Goal: Task Accomplishment & Management: Use online tool/utility

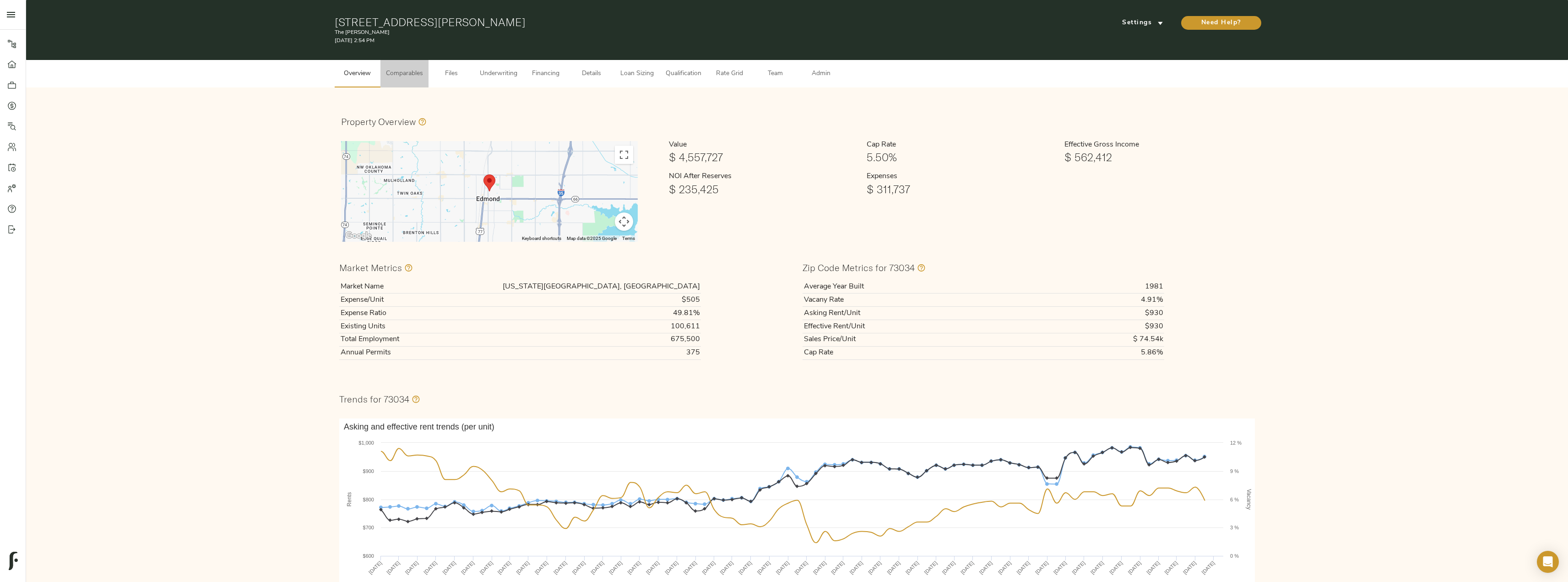
click at [404, 70] on span "Comparables" at bounding box center [404, 74] width 37 height 12
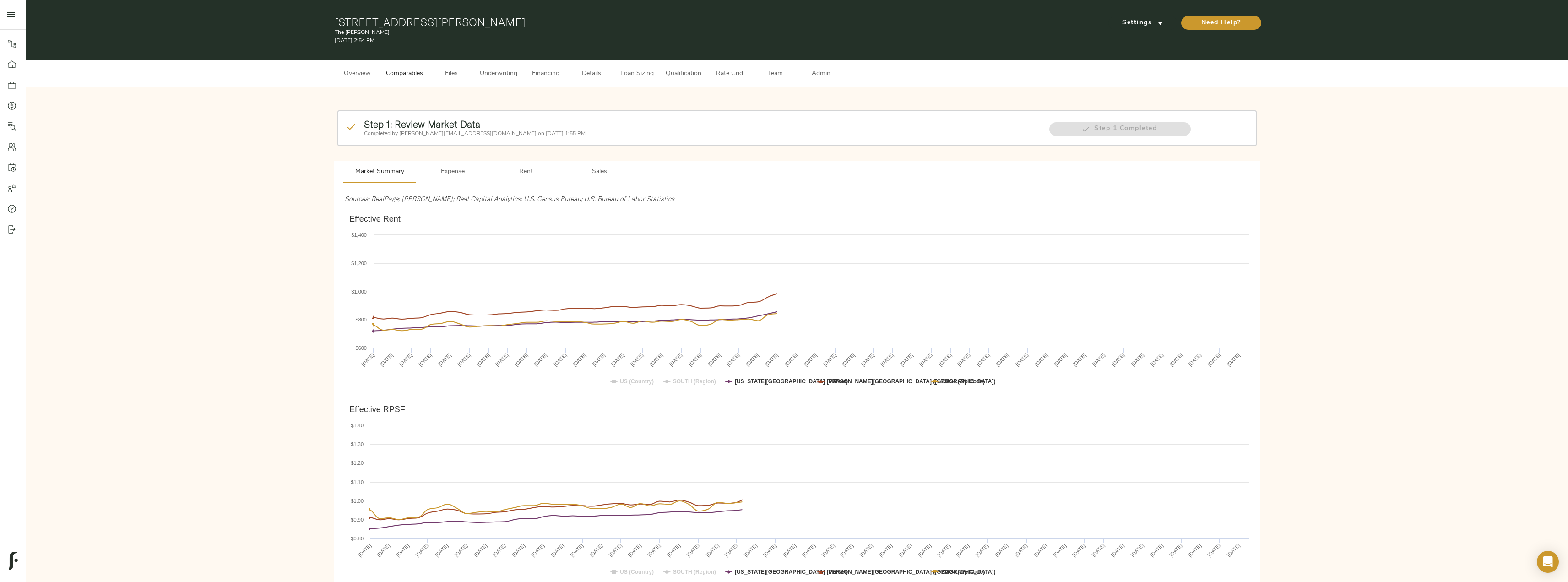
click at [598, 171] on span "Sales" at bounding box center [599, 172] width 62 height 12
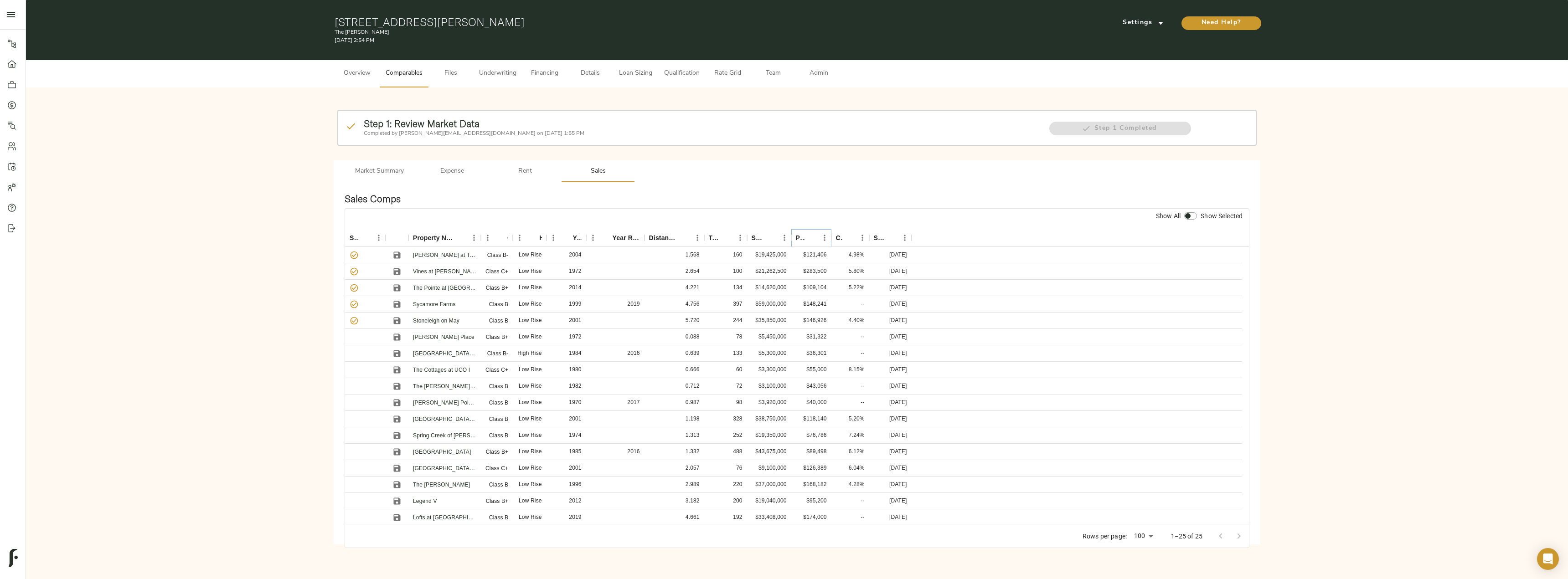
click at [809, 238] on icon "Sort" at bounding box center [811, 237] width 8 height 8
click at [810, 237] on icon "Sort" at bounding box center [811, 237] width 5 height 5
click at [396, 269] on icon "Save" at bounding box center [397, 271] width 9 height 9
click at [396, 305] on icon "Save" at bounding box center [397, 304] width 9 height 9
click at [396, 288] on icon "Save" at bounding box center [397, 287] width 7 height 7
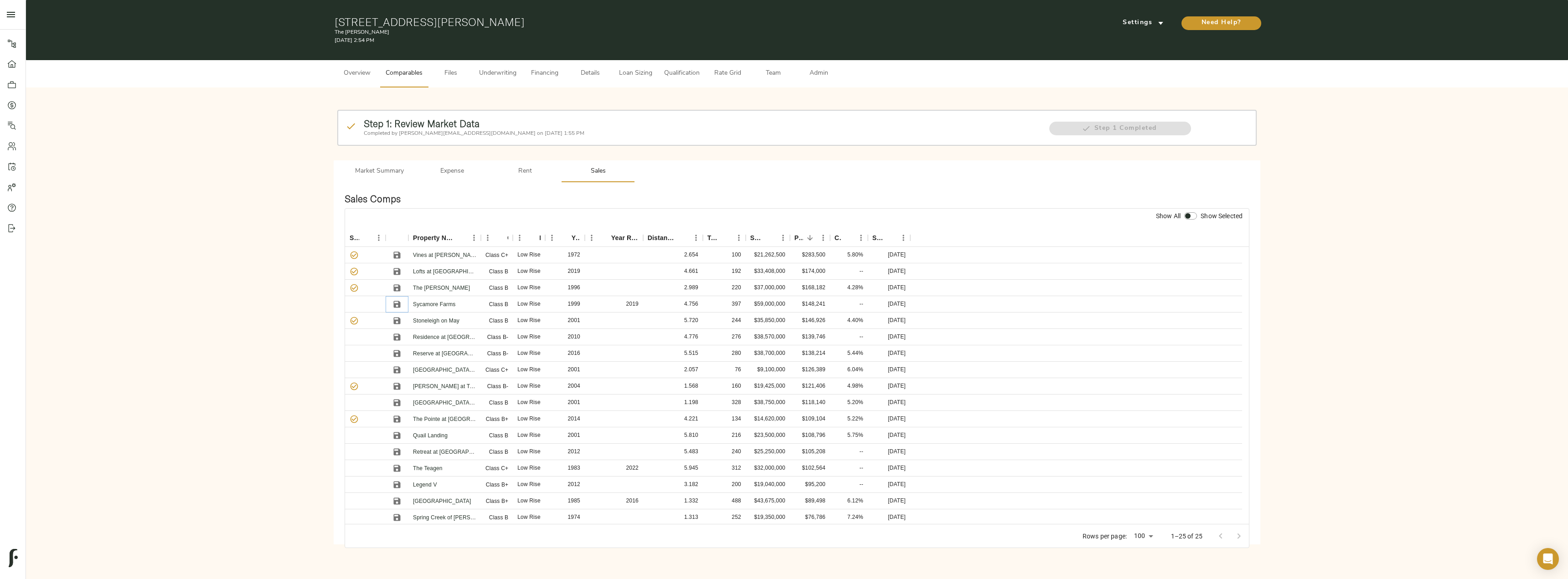
click at [398, 305] on icon "Save" at bounding box center [397, 304] width 9 height 9
click at [400, 335] on icon "Save" at bounding box center [397, 336] width 7 height 7
click at [398, 382] on icon "Save" at bounding box center [397, 386] width 9 height 9
click at [401, 424] on button "Save" at bounding box center [397, 419] width 13 height 13
click at [399, 336] on icon "Save" at bounding box center [397, 336] width 7 height 7
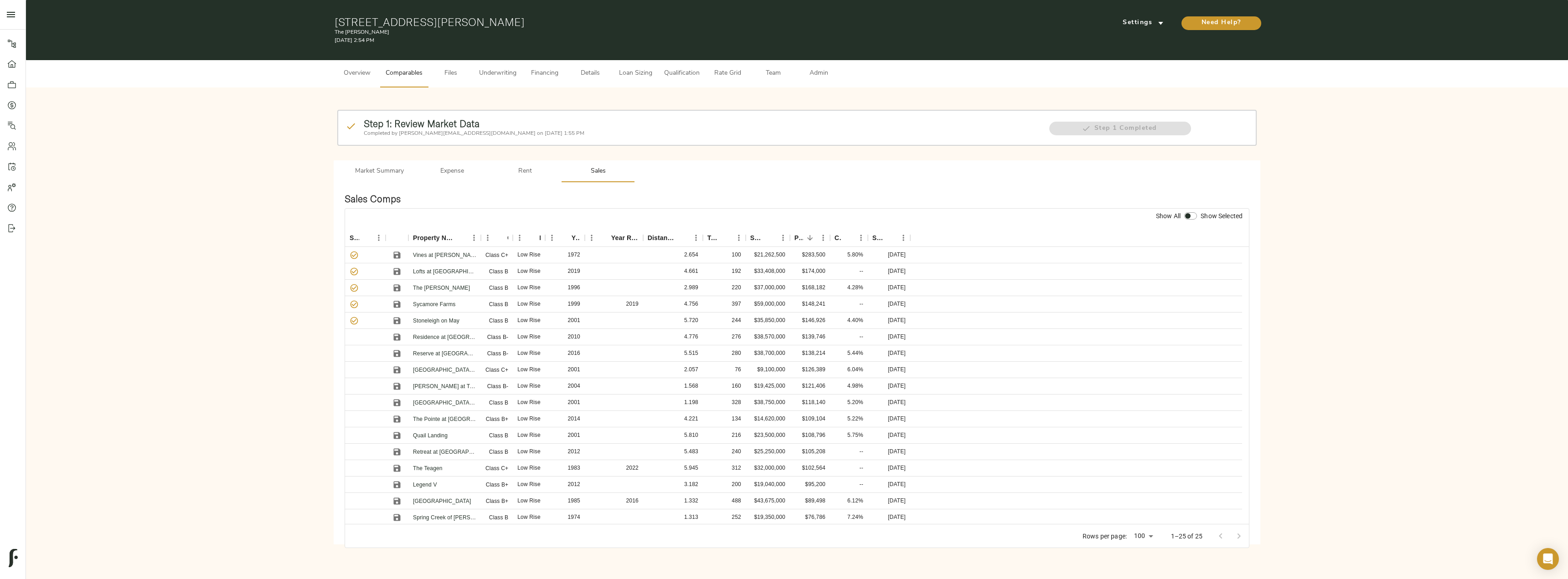
click at [1191, 218] on input "checkbox" at bounding box center [1188, 216] width 22 height 7
checkbox input "true"
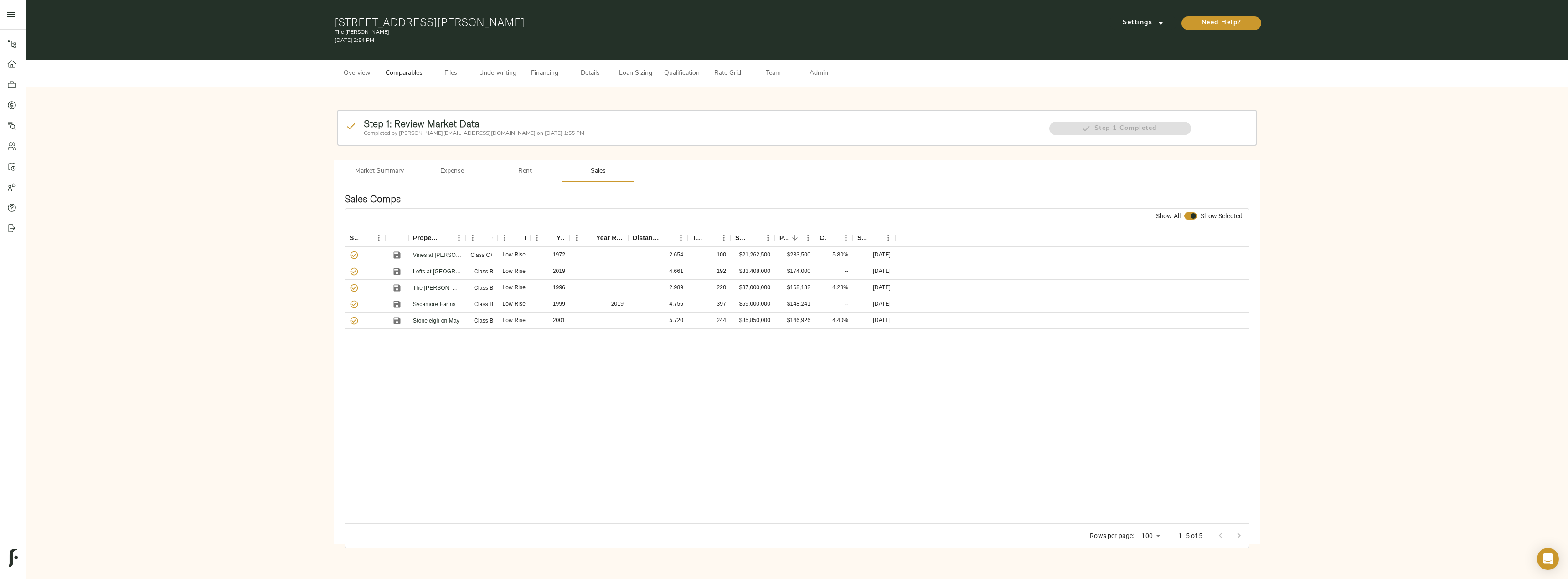
click at [821, 71] on span "Admin" at bounding box center [819, 74] width 35 height 12
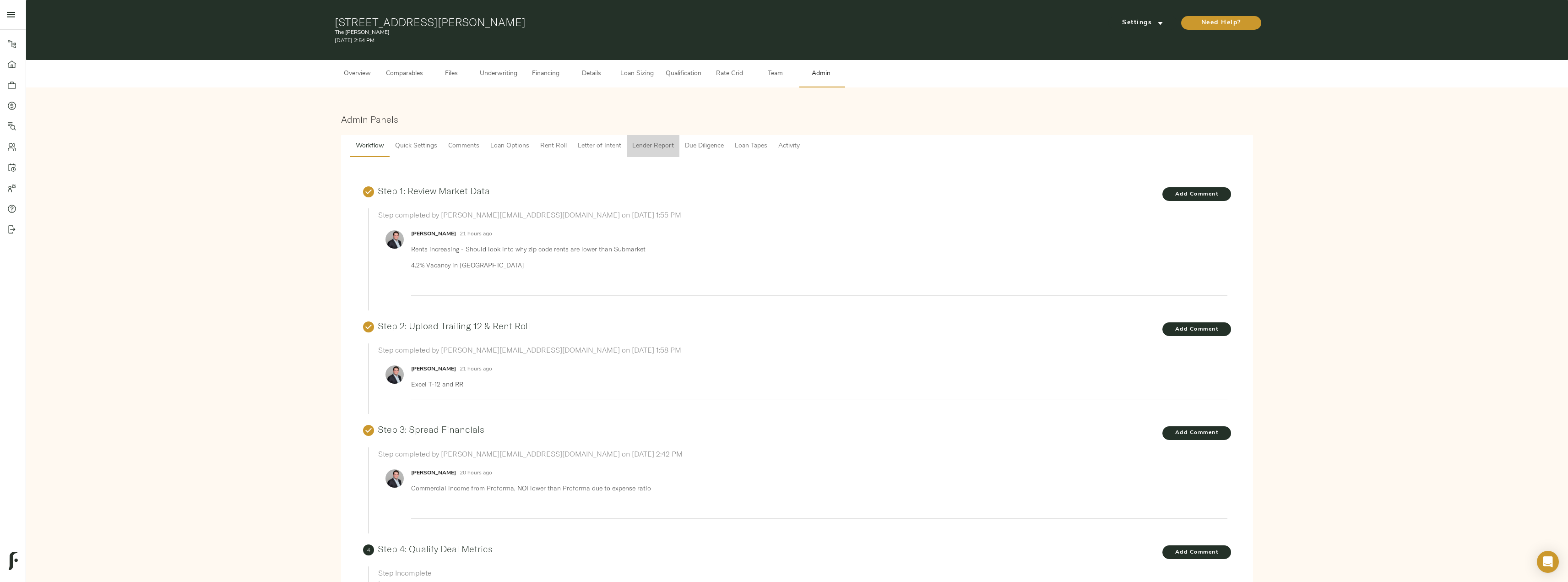
click at [663, 144] on span "Lender Report" at bounding box center [653, 146] width 42 height 12
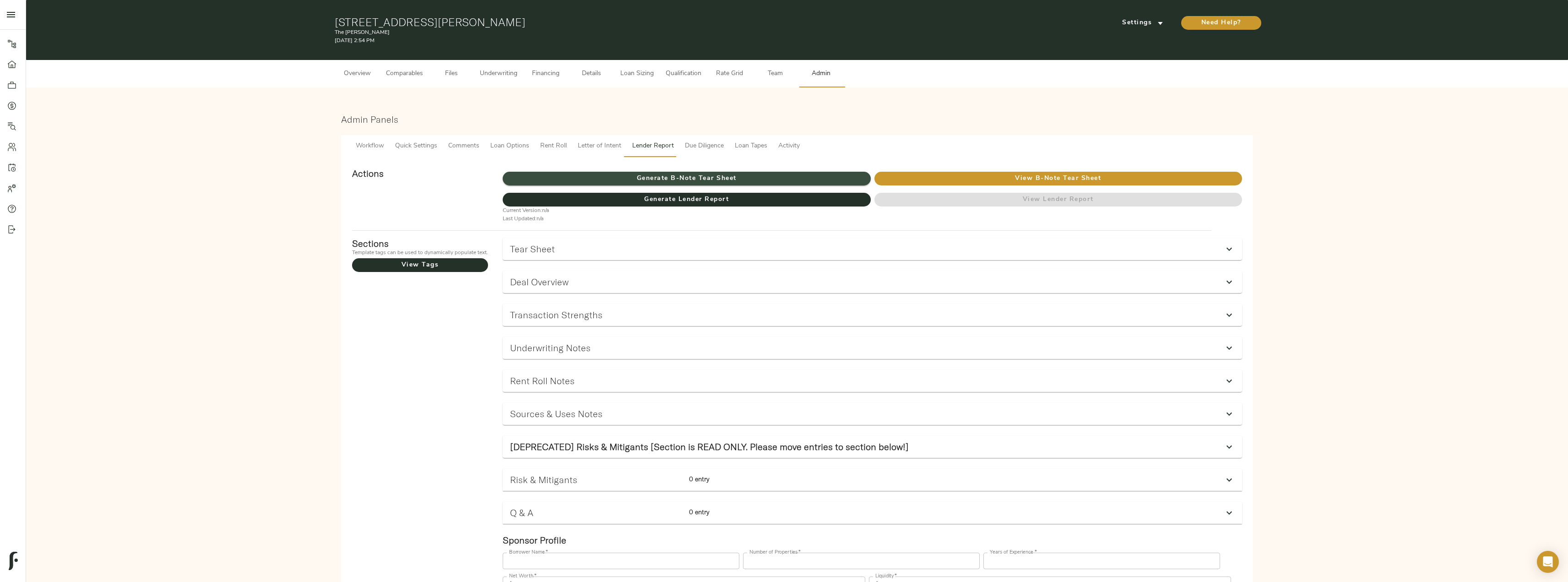
click at [681, 175] on span "Generate B-Note Tear Sheet" at bounding box center [686, 179] width 367 height 12
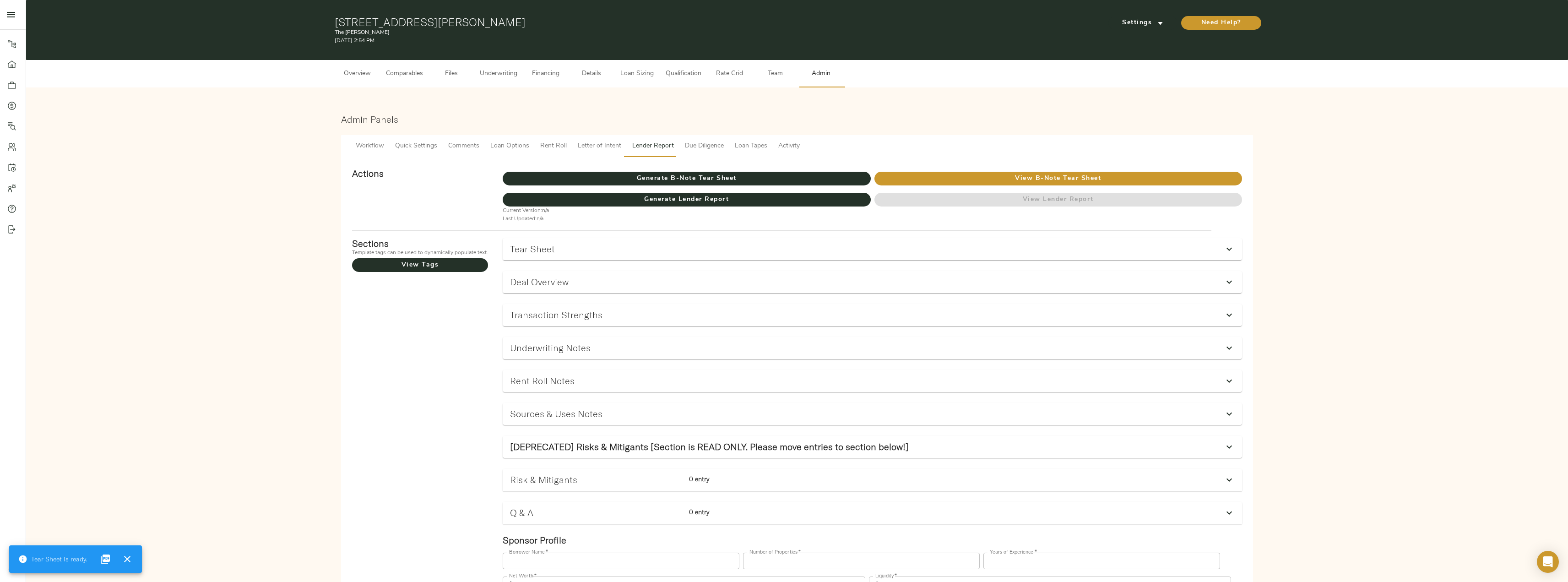
click at [488, 73] on span "Underwriting" at bounding box center [498, 74] width 37 height 12
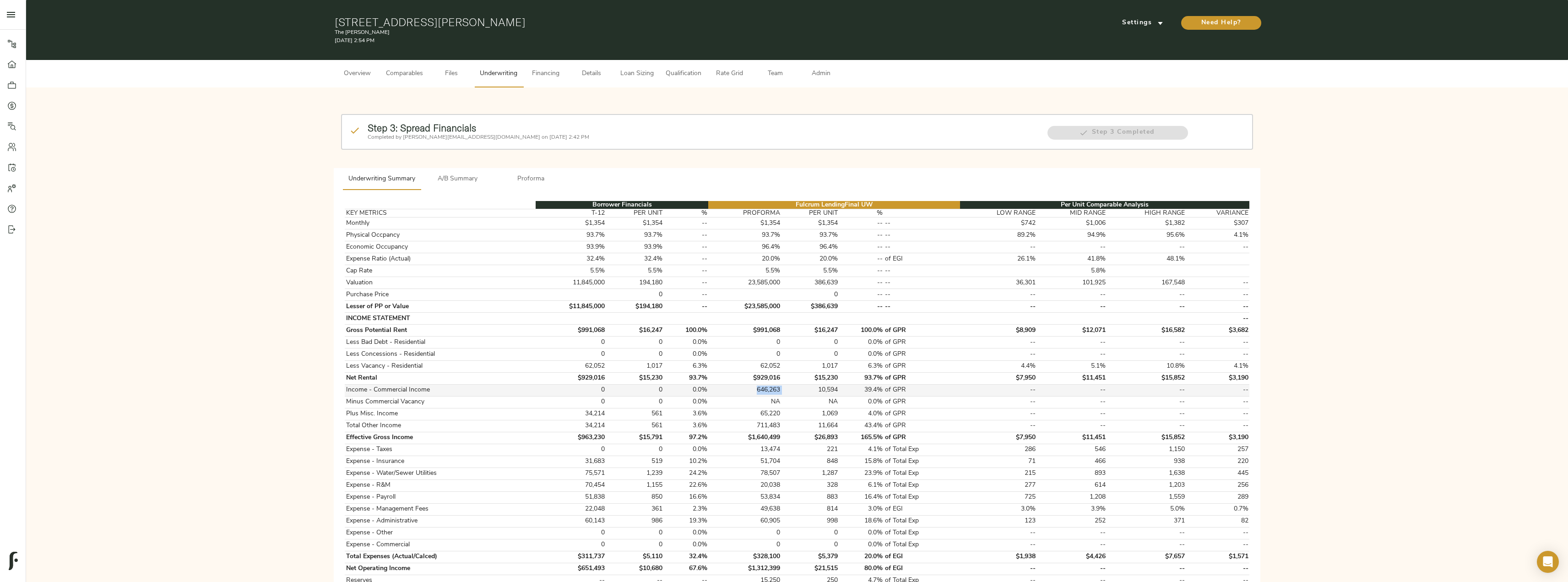
drag, startPoint x: 769, startPoint y: 389, endPoint x: 756, endPoint y: 389, distance: 13.0
click at [756, 389] on tr "Income - Commercial Income 0 0 0.0% 646,263 10,594 39.4% of GPR -- -- -- --" at bounding box center [797, 389] width 905 height 12
copy td "646,263"
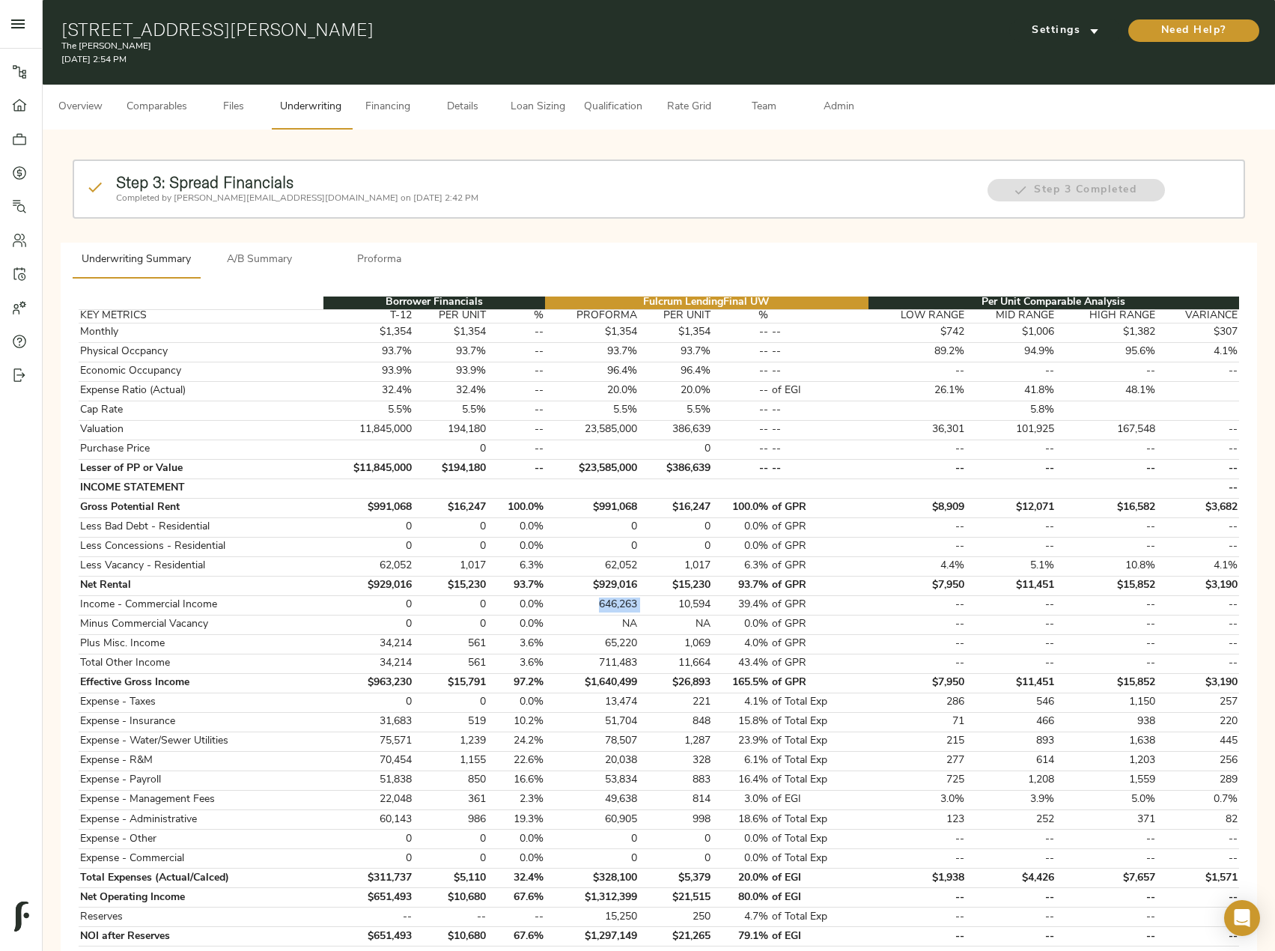
click at [148, 113] on span "Comparables" at bounding box center [157, 107] width 61 height 19
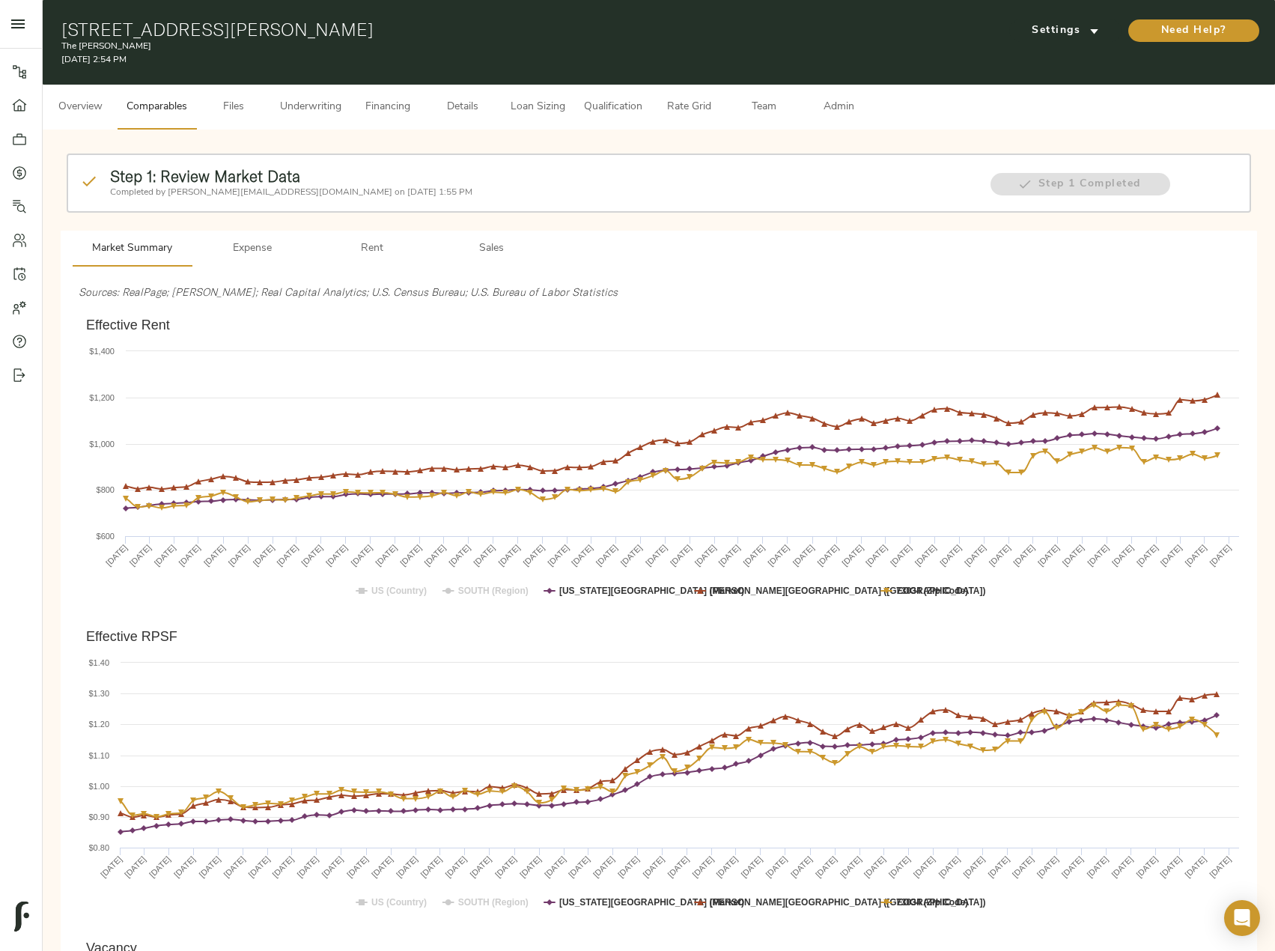
click at [434, 103] on button "Details" at bounding box center [462, 107] width 75 height 45
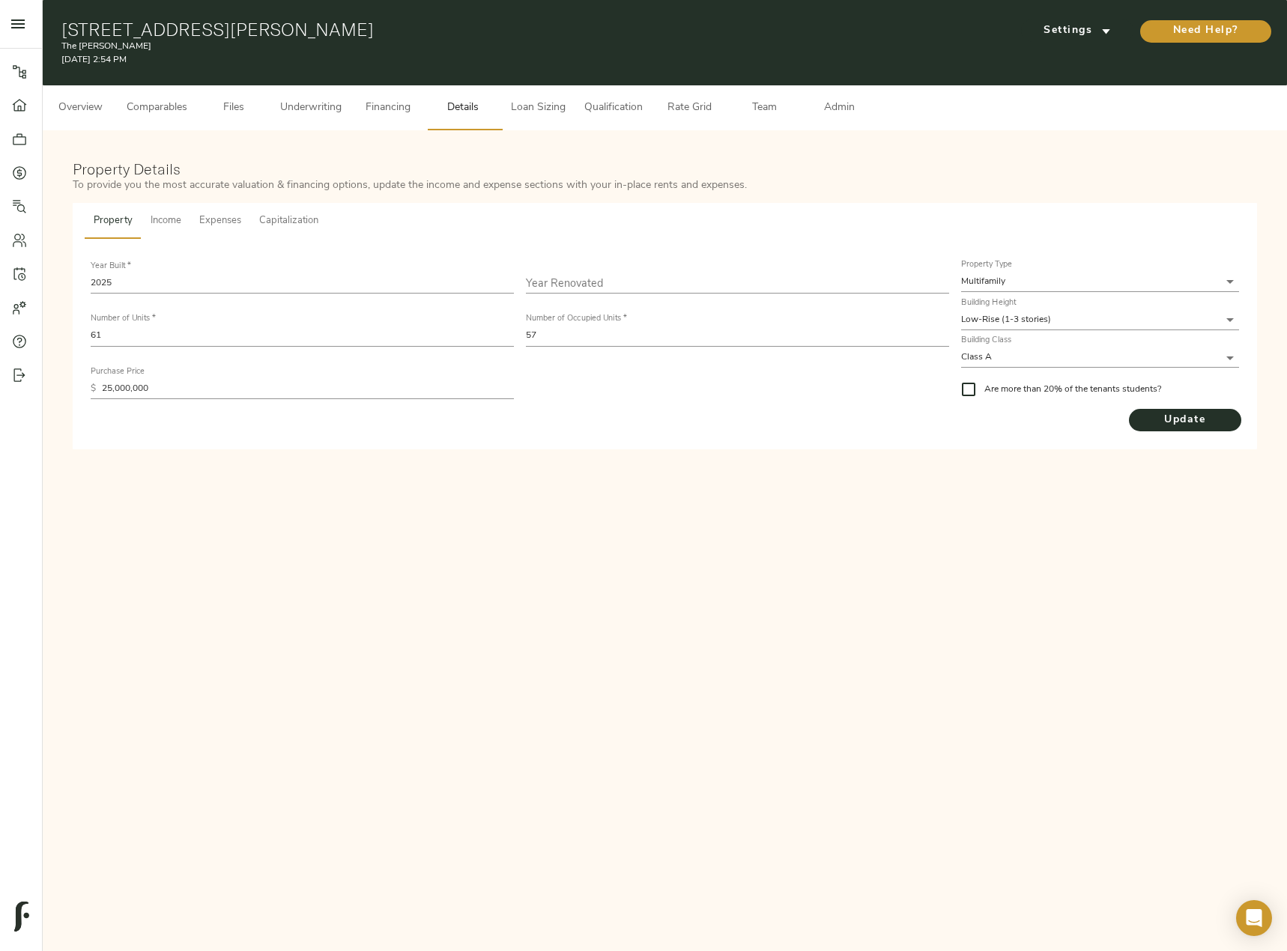
click at [275, 219] on span "Capitalization" at bounding box center [288, 221] width 59 height 17
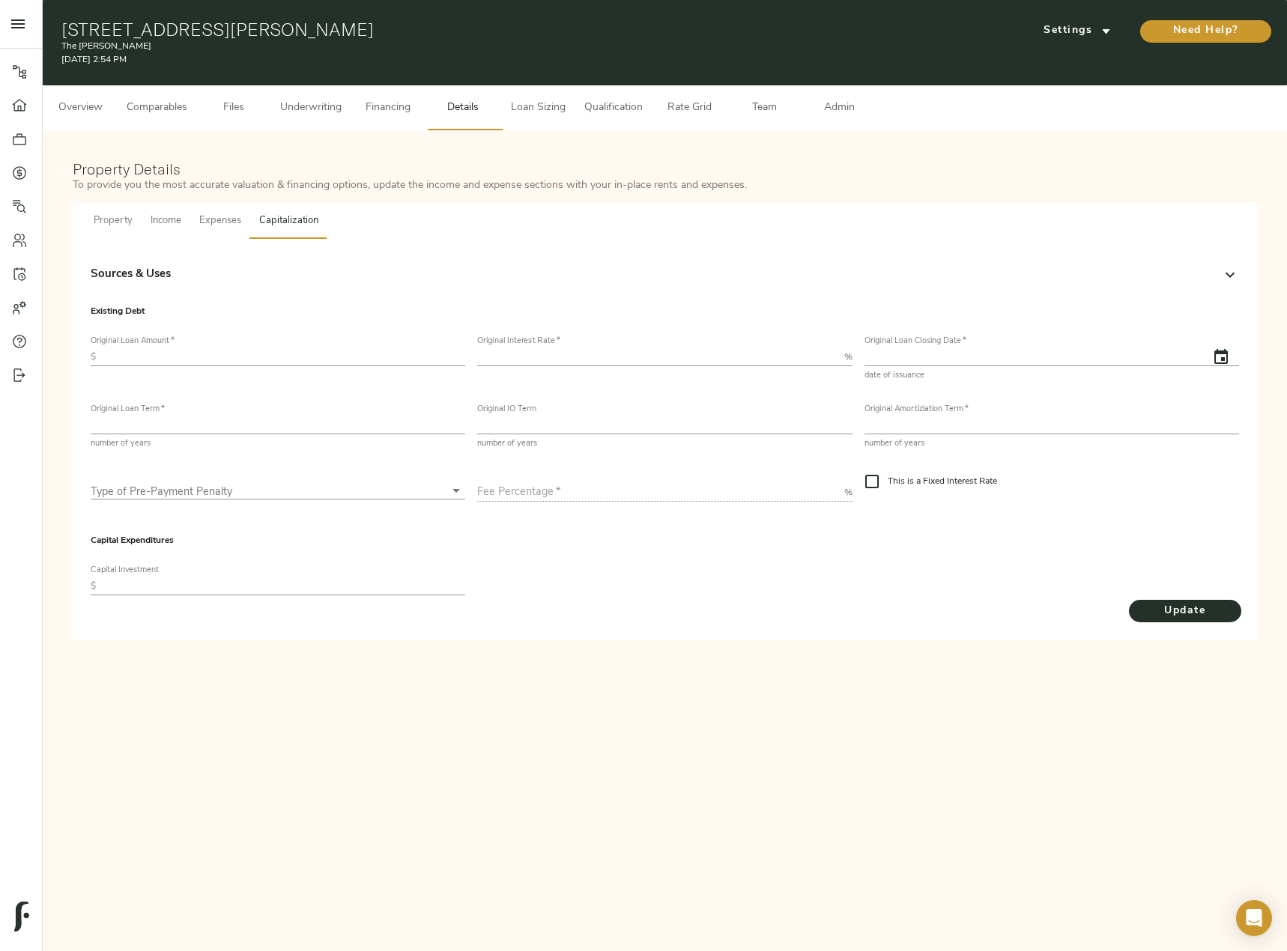
click at [151, 224] on span "Income" at bounding box center [166, 221] width 31 height 17
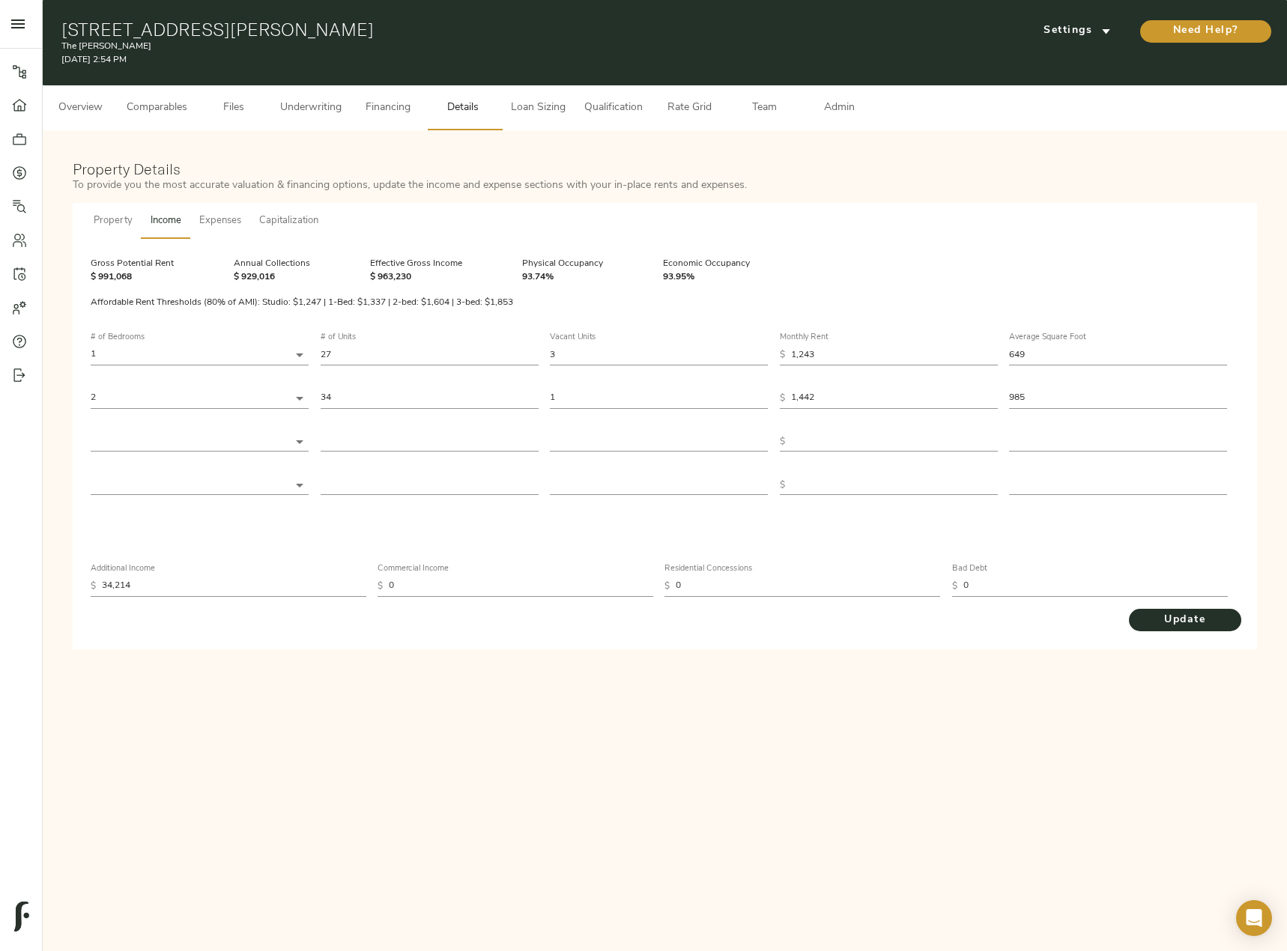
click at [127, 225] on span "Property" at bounding box center [113, 221] width 39 height 17
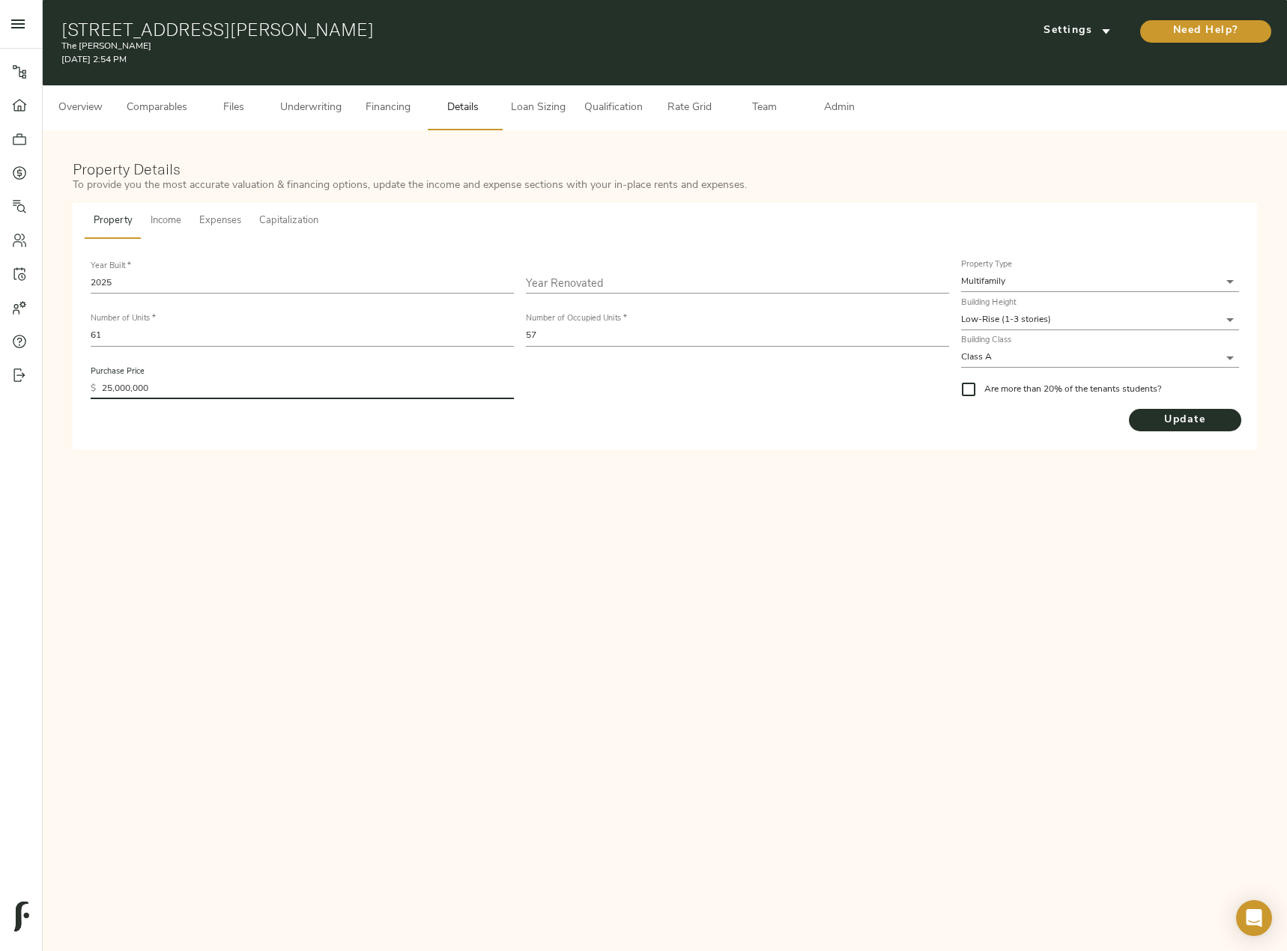
drag, startPoint x: 168, startPoint y: 392, endPoint x: -175, endPoint y: 374, distance: 343.4
click at [0, 374] on html "The [PERSON_NAME] - [STREET_ADDRESS][PERSON_NAME] Pipeline Dashboard Portfolio …" at bounding box center [643, 552] width 1287 height 1104
paste input "548,079"
type input "25,548,079"
click at [1184, 434] on div "Year Built   * 2025 Year Renovated Number of Units   * 61 Number of Occupied Un…" at bounding box center [665, 344] width 1160 height 186
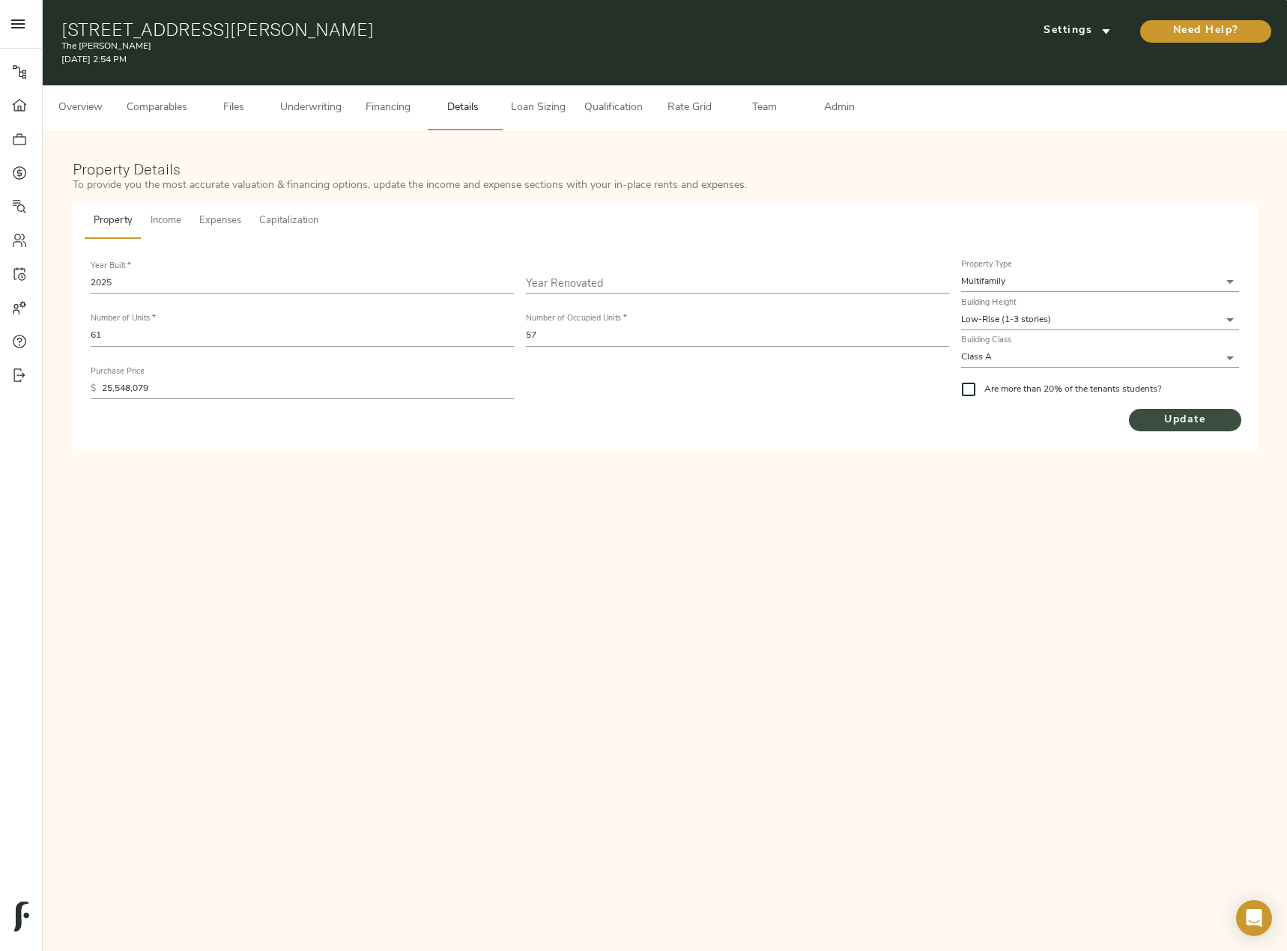
click at [1188, 425] on span "Update" at bounding box center [1184, 420] width 112 height 19
click at [291, 106] on span "Underwriting" at bounding box center [310, 108] width 61 height 19
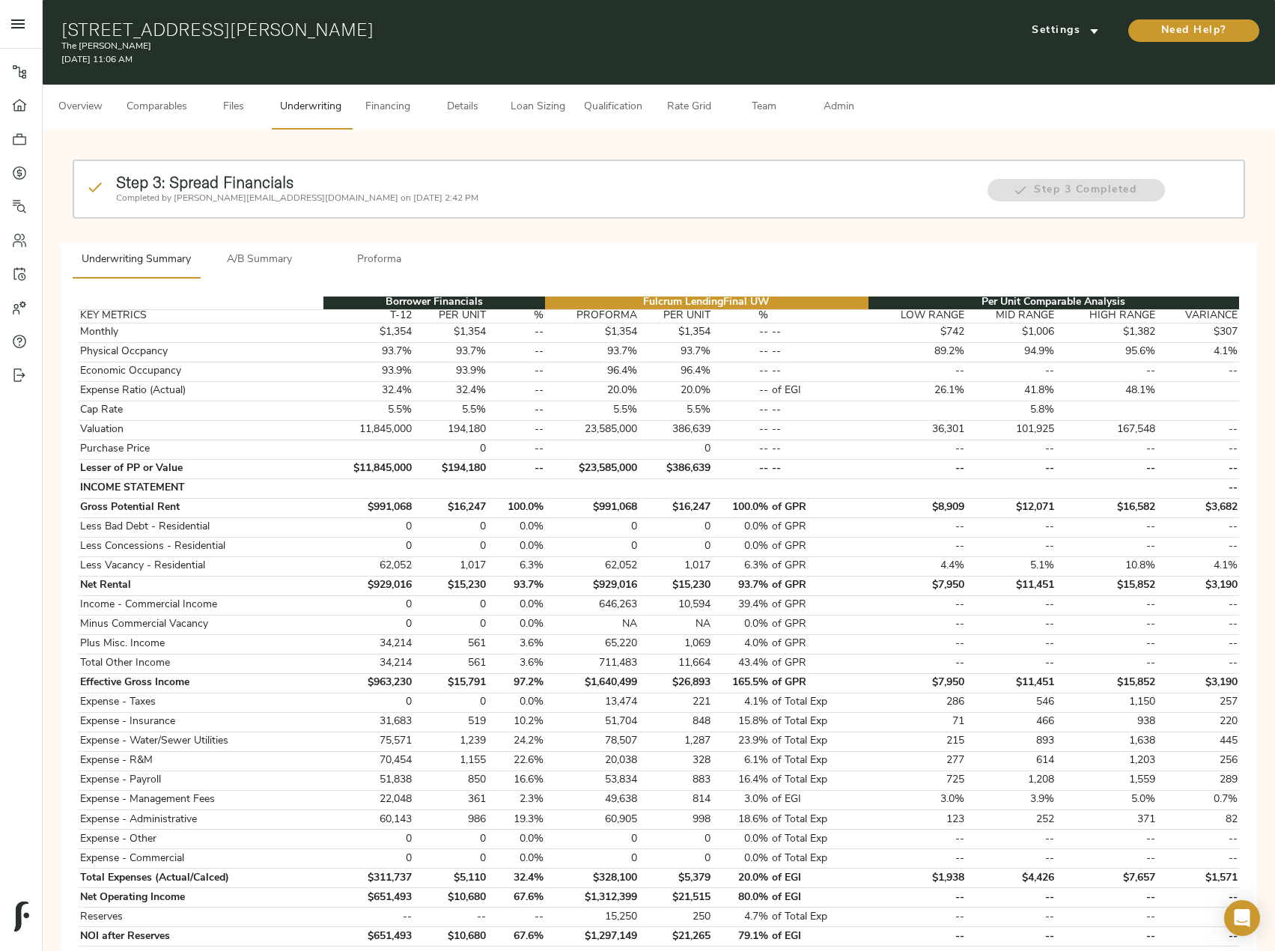
click at [362, 252] on span "Proforma" at bounding box center [380, 260] width 102 height 19
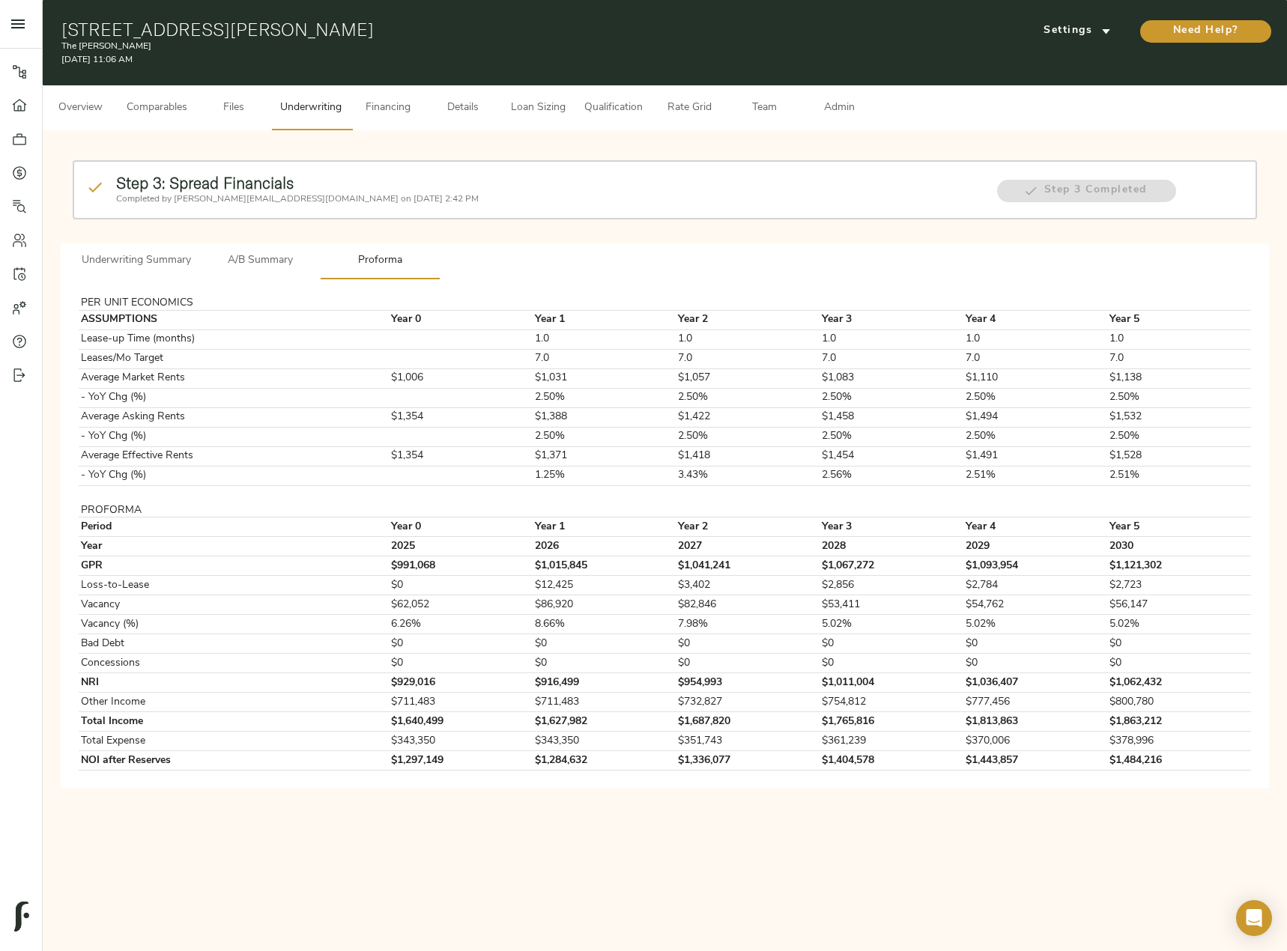
click at [382, 102] on span "Financing" at bounding box center [387, 108] width 57 height 19
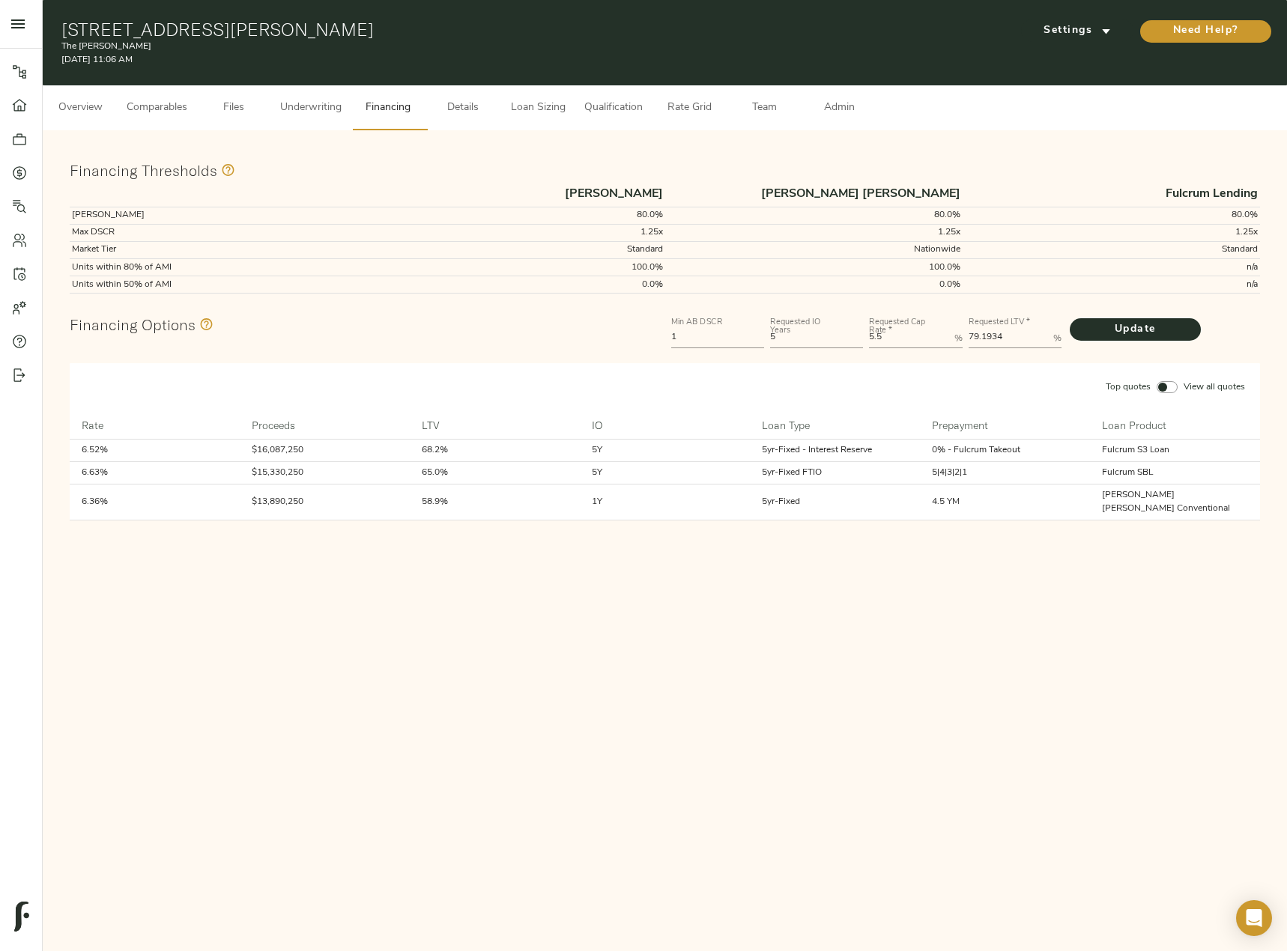
click at [323, 121] on button "Underwriting" at bounding box center [310, 107] width 79 height 45
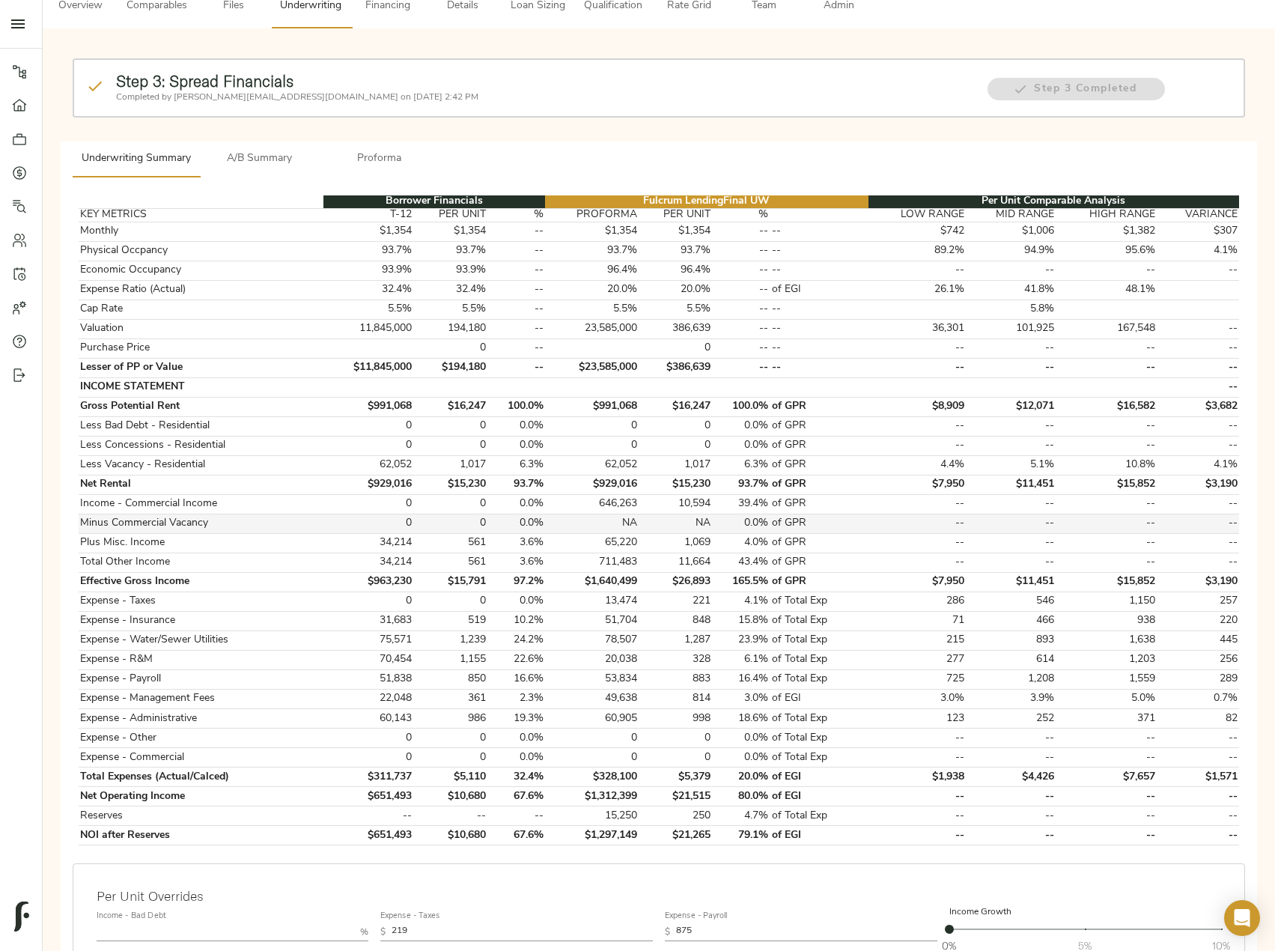
scroll to position [300, 0]
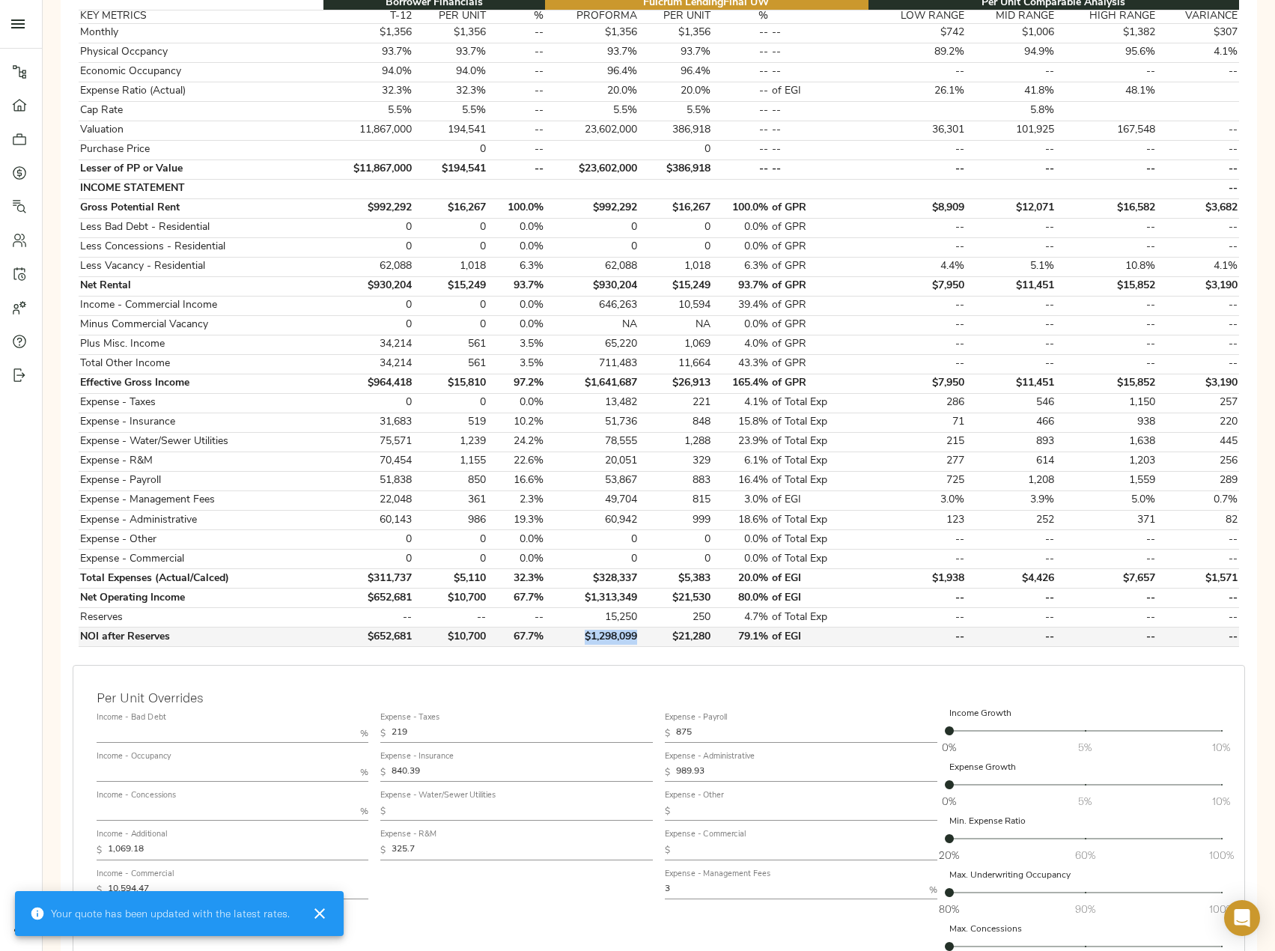
drag, startPoint x: 642, startPoint y: 637, endPoint x: 589, endPoint y: 634, distance: 53.2
click at [589, 634] on td "$1,298,099" at bounding box center [592, 637] width 94 height 19
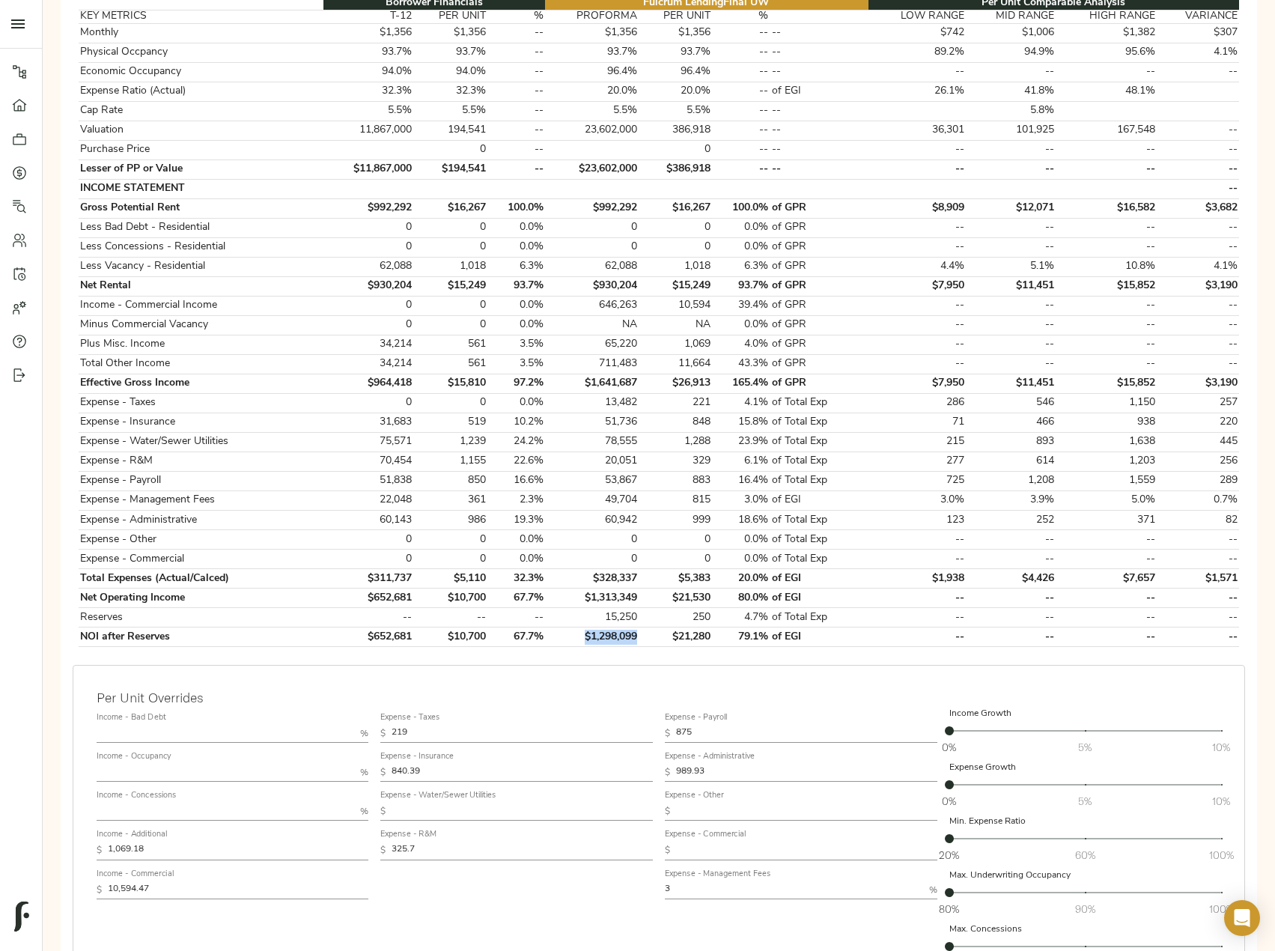
copy td "$1,298,099"
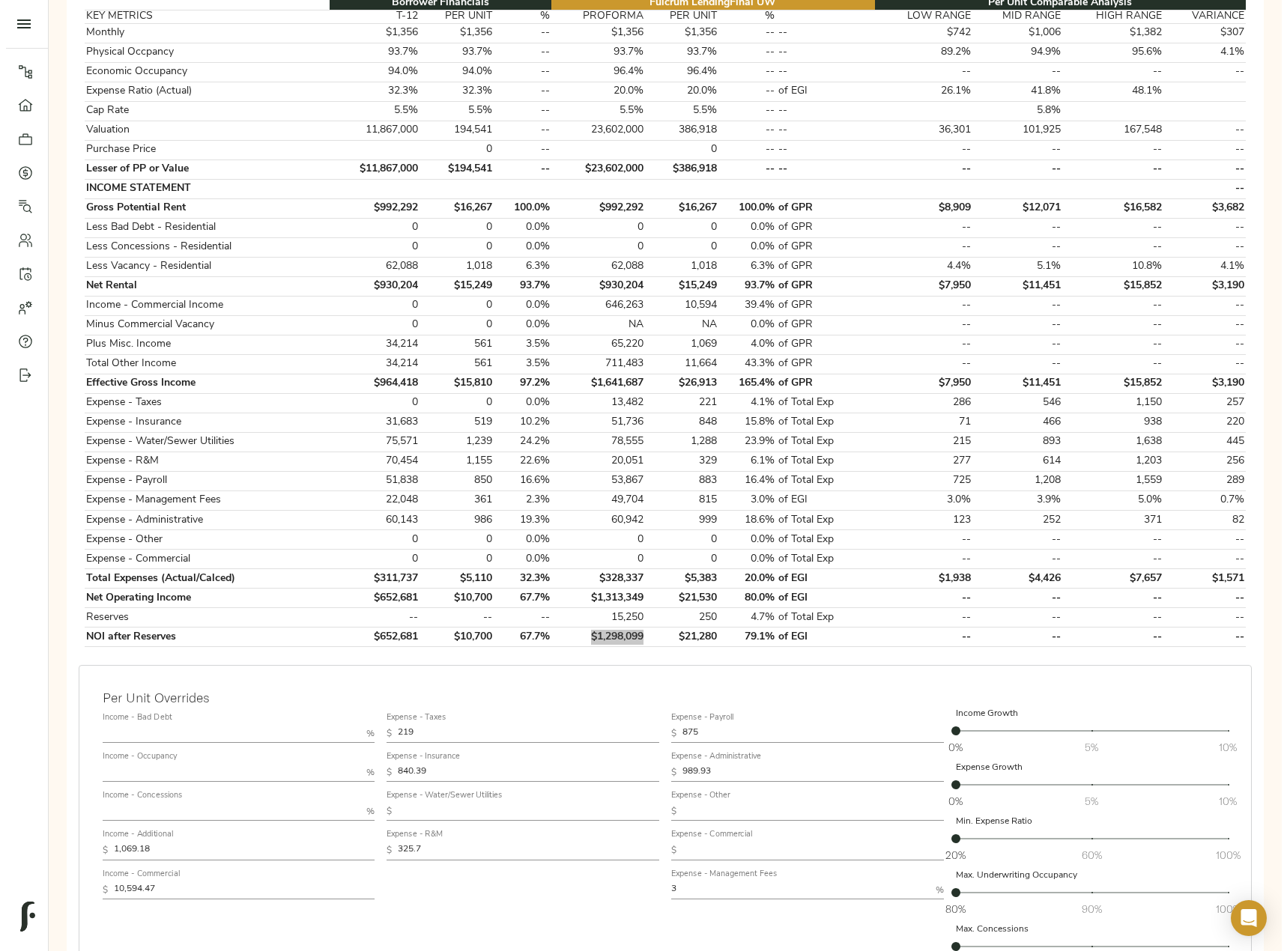
scroll to position [0, 0]
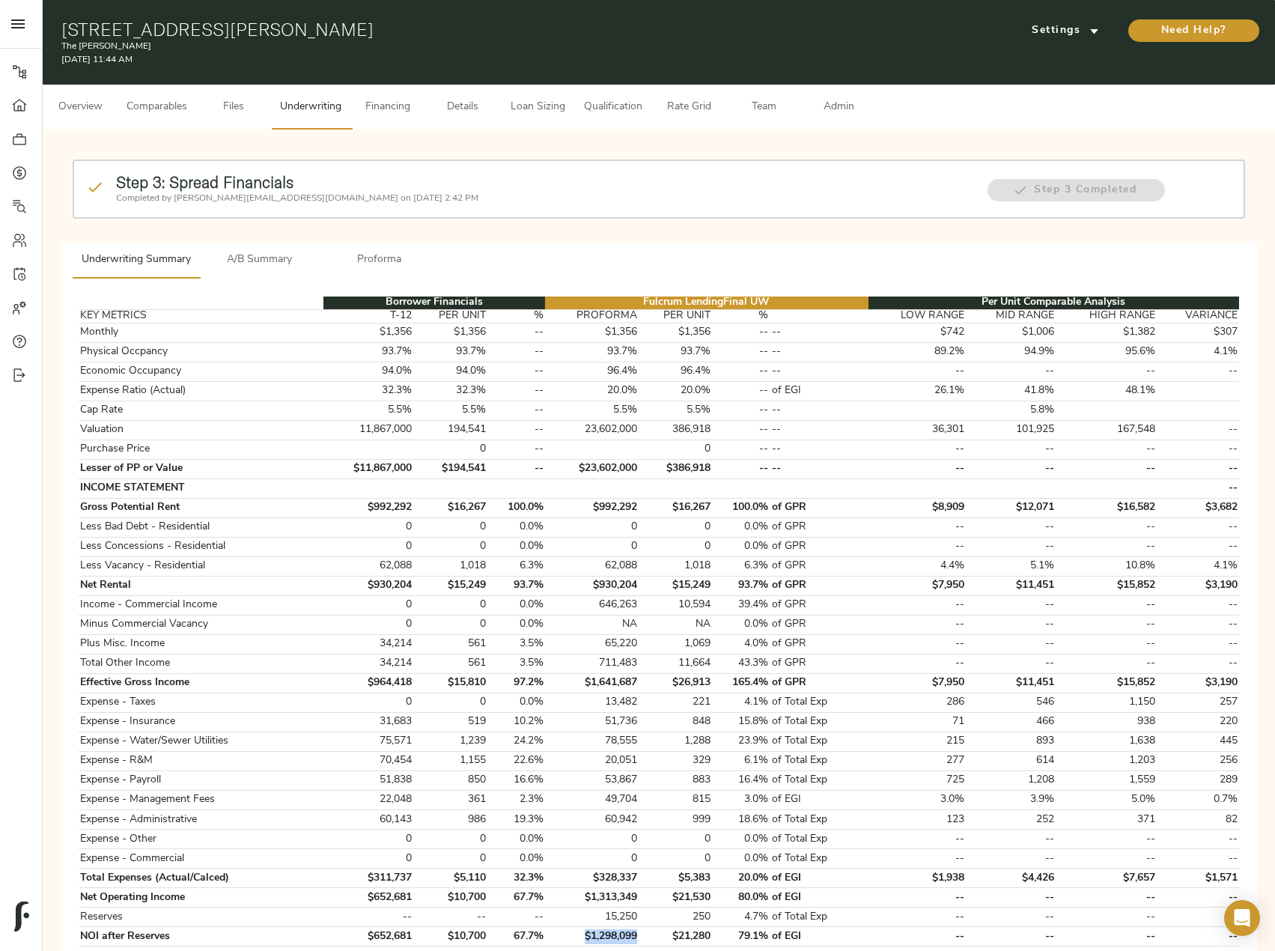
click at [179, 107] on span "Comparables" at bounding box center [157, 107] width 61 height 19
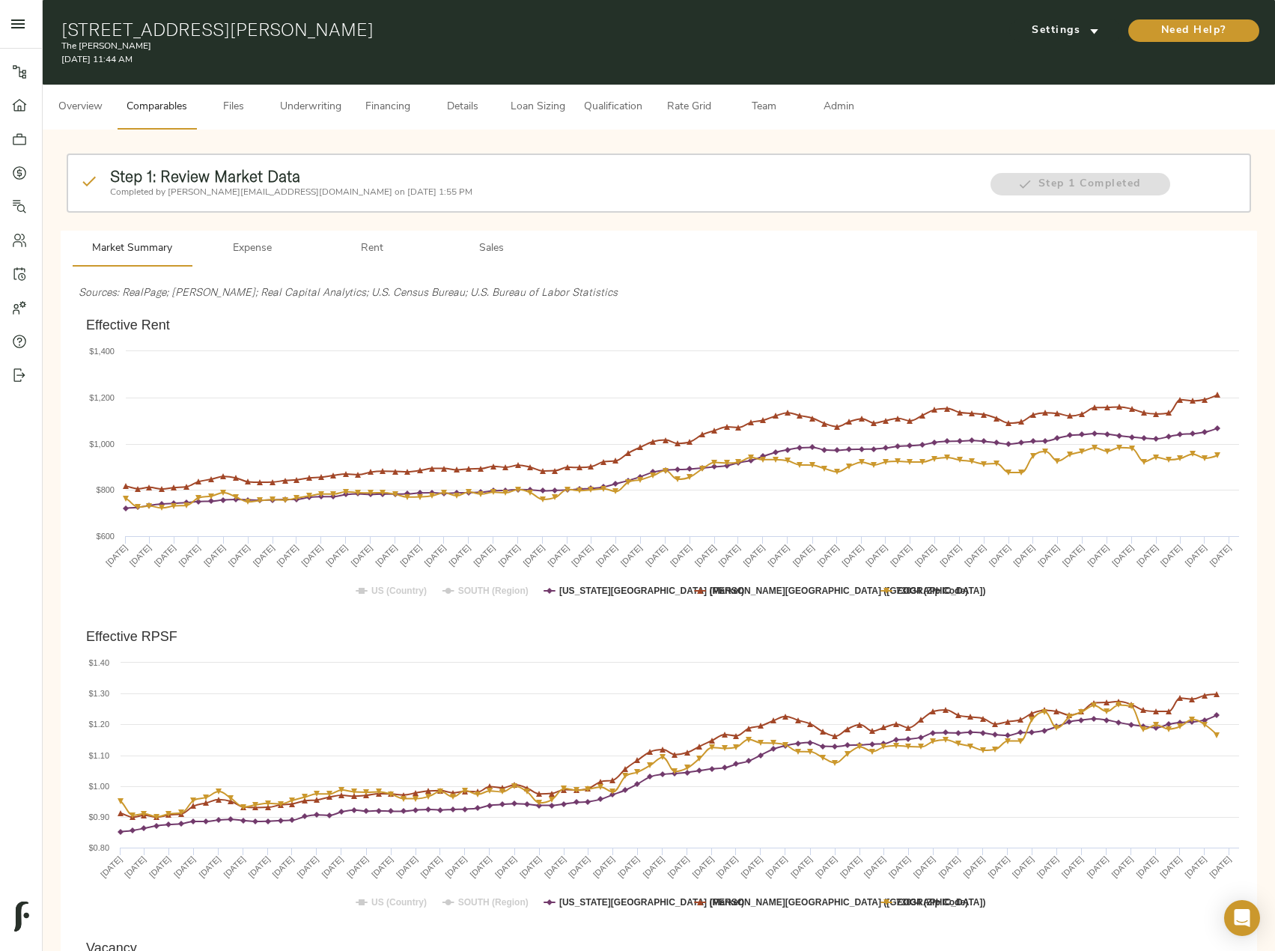
click at [497, 252] on span "Sales" at bounding box center [492, 249] width 102 height 19
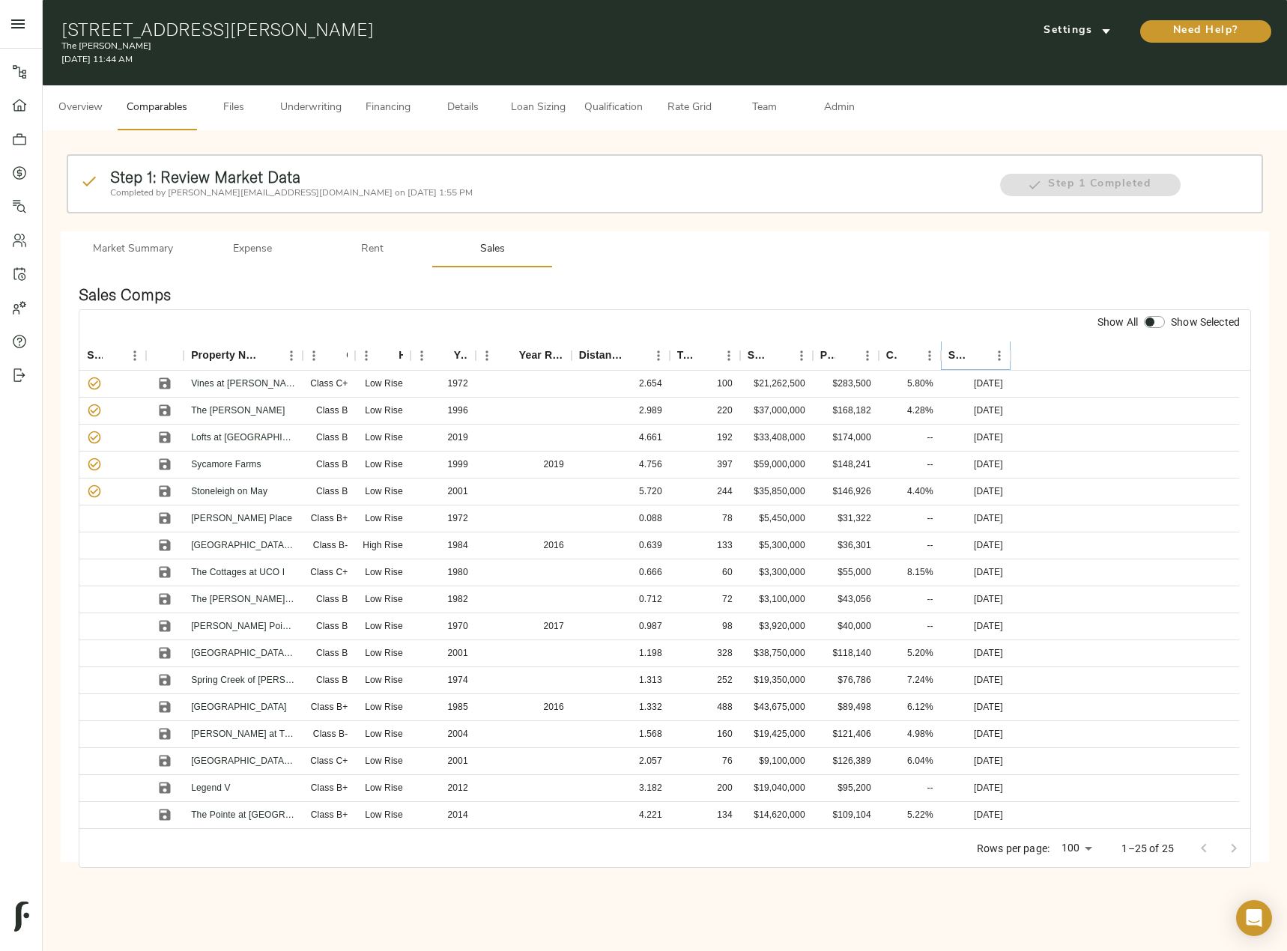
click at [973, 353] on icon "Sort" at bounding box center [976, 355] width 13 height 13
